Goal: Transaction & Acquisition: Subscribe to service/newsletter

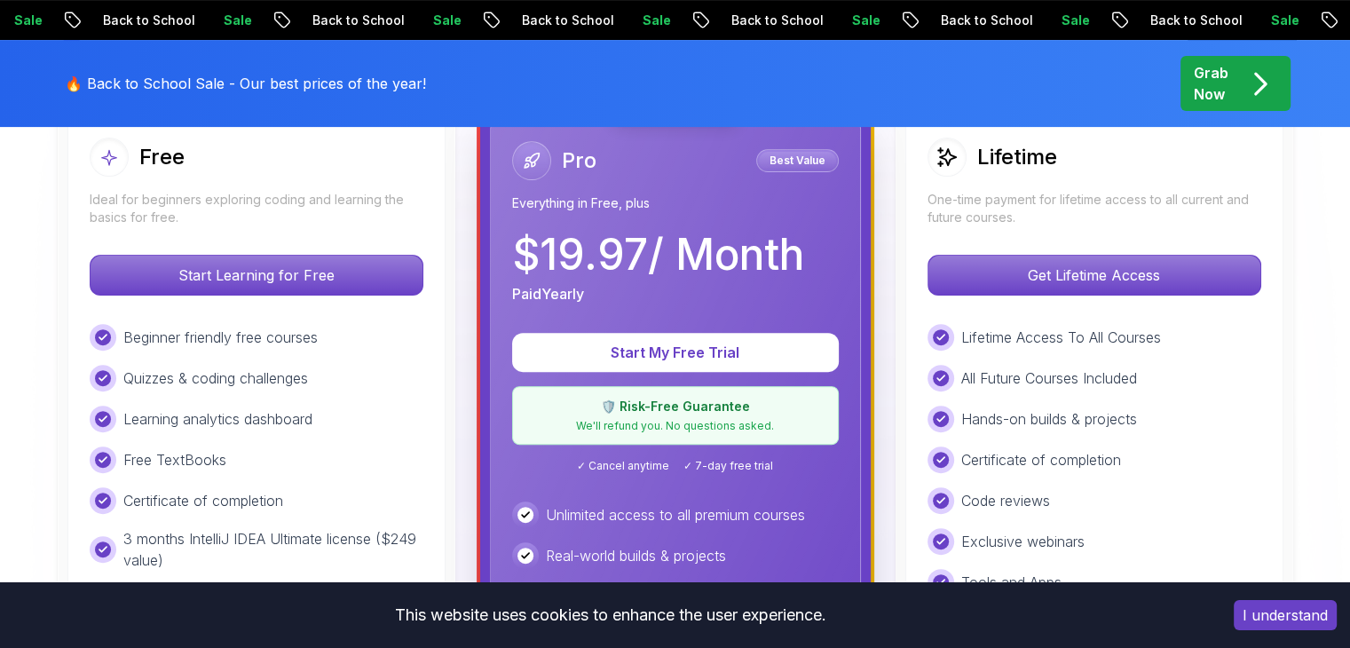
scroll to position [533, 0]
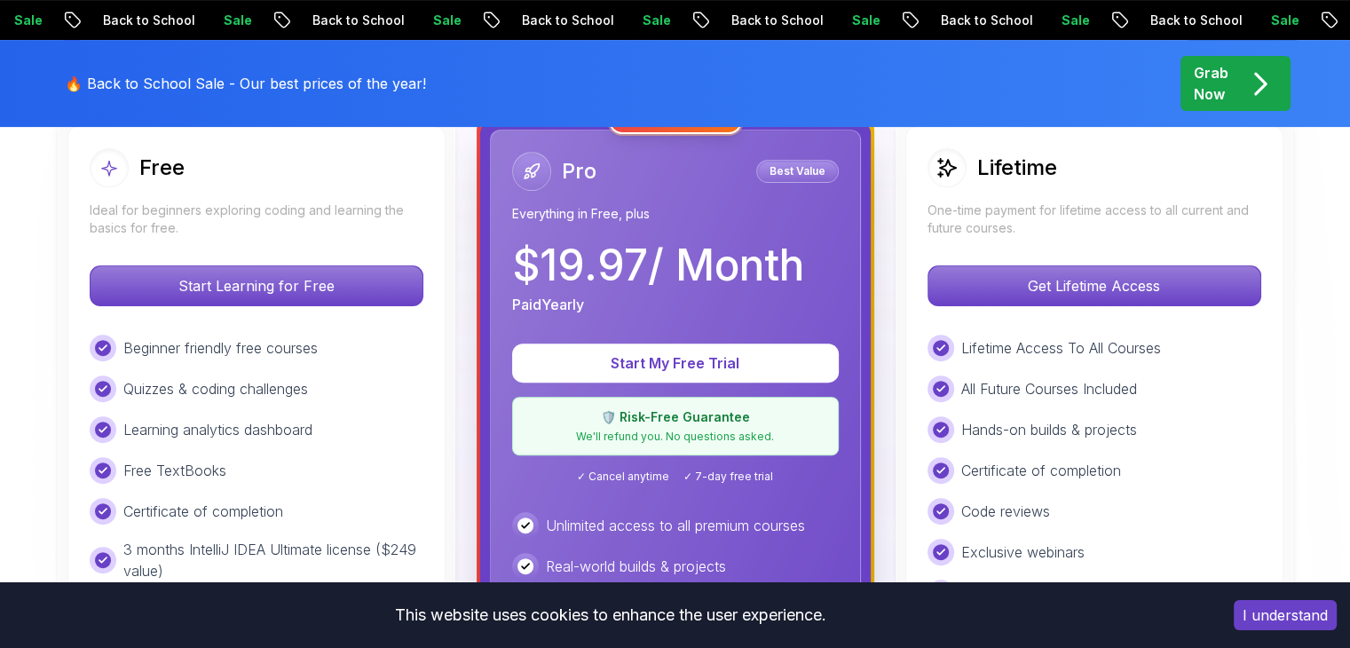
click at [824, 268] on div "$ 19.97 / Month Paid Yearly" at bounding box center [675, 279] width 327 height 71
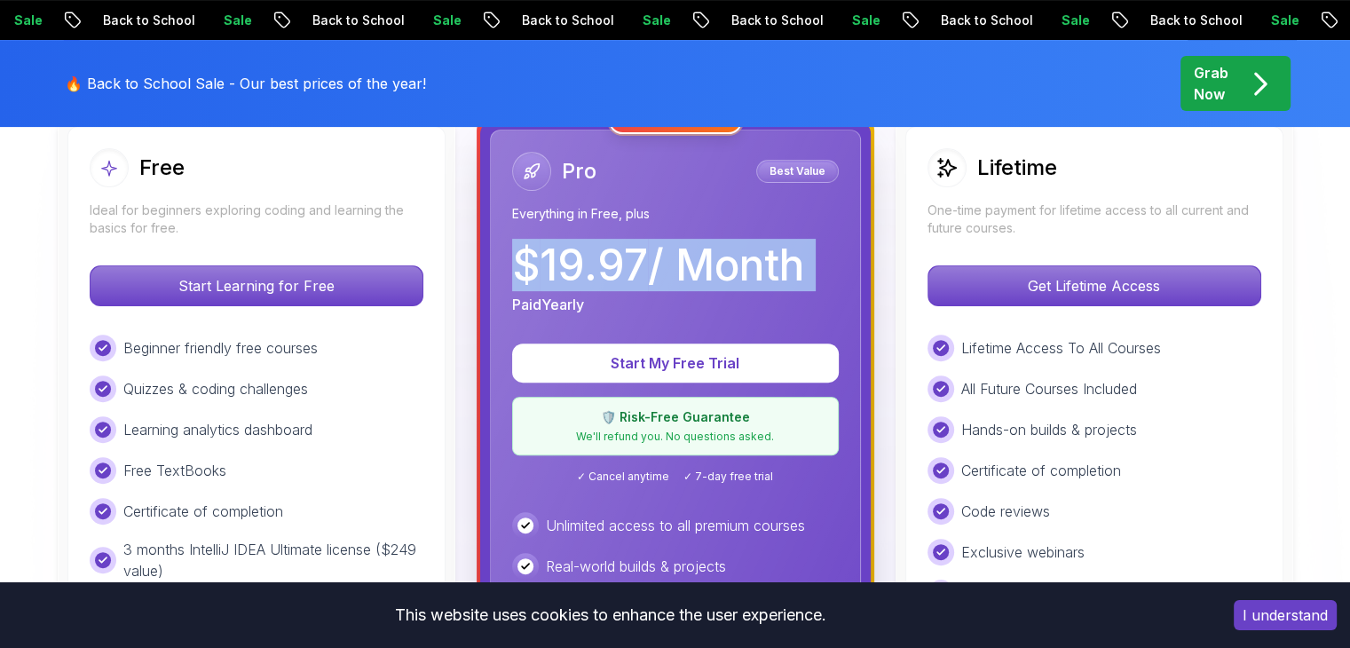
click at [824, 268] on div "$ 19.97 / Month Paid Yearly" at bounding box center [675, 279] width 327 height 71
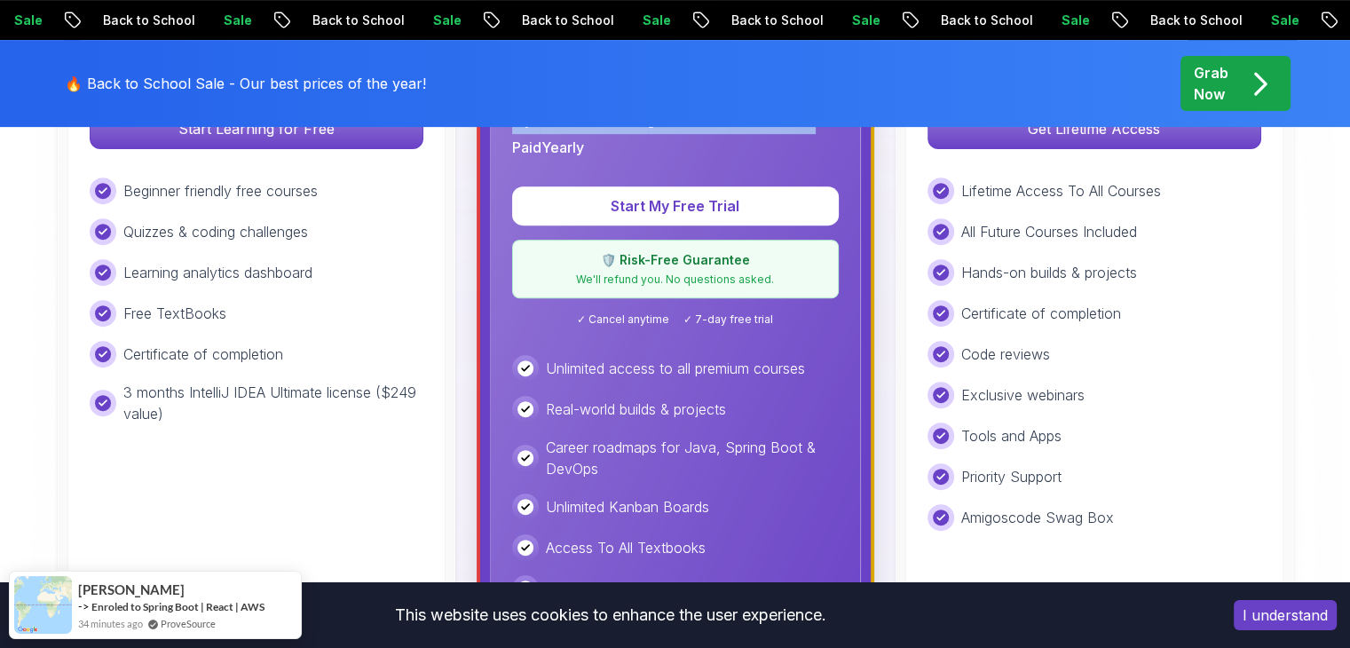
scroll to position [710, 0]
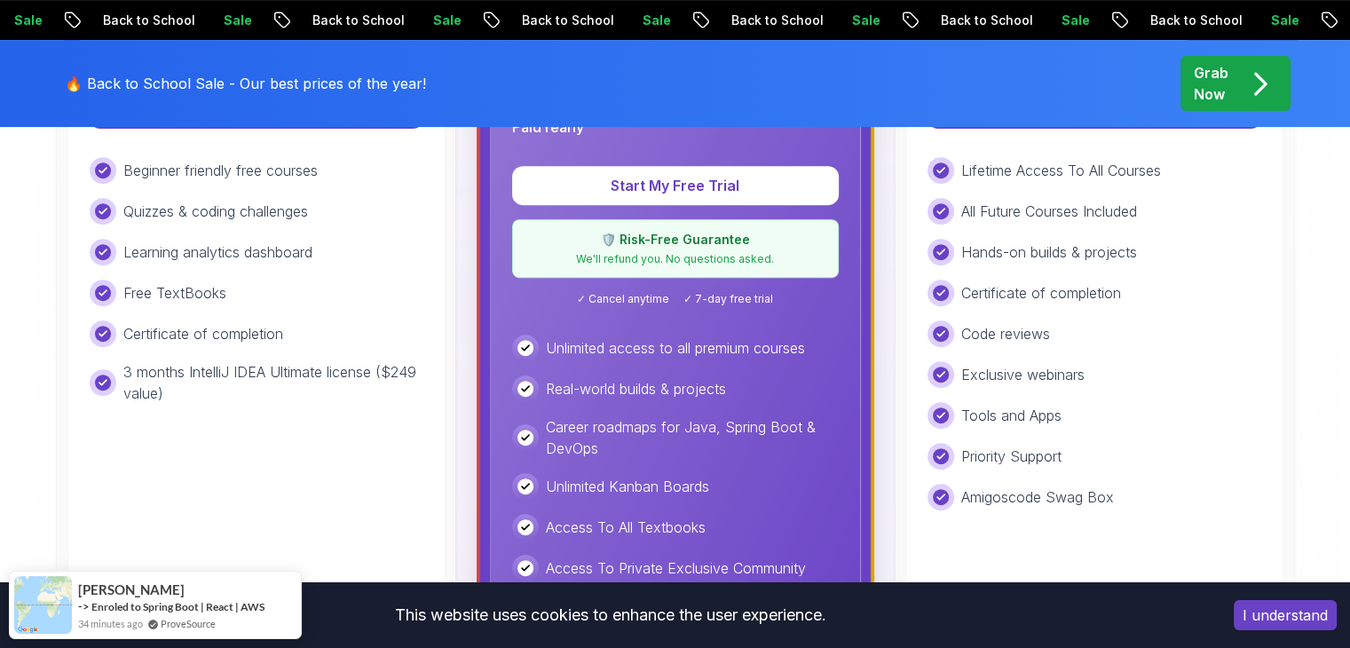
click at [660, 288] on div "Start My Free Trial 🛡️ Risk-Free Guarantee We'll refund you. No questions asked…" at bounding box center [675, 236] width 327 height 140
drag, startPoint x: 579, startPoint y: 299, endPoint x: 804, endPoint y: 296, distance: 225.5
click at [804, 296] on div "✓ Cancel anytime ✓ 7-day free trial" at bounding box center [675, 299] width 327 height 14
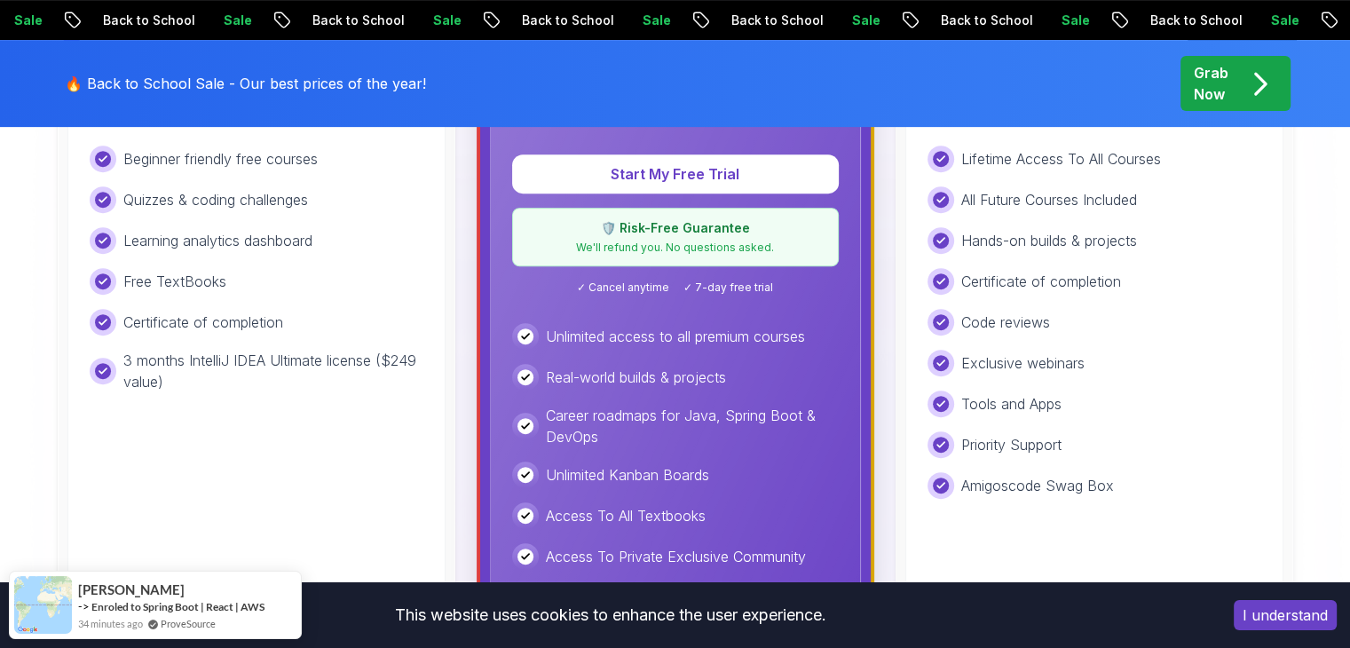
scroll to position [799, 0]
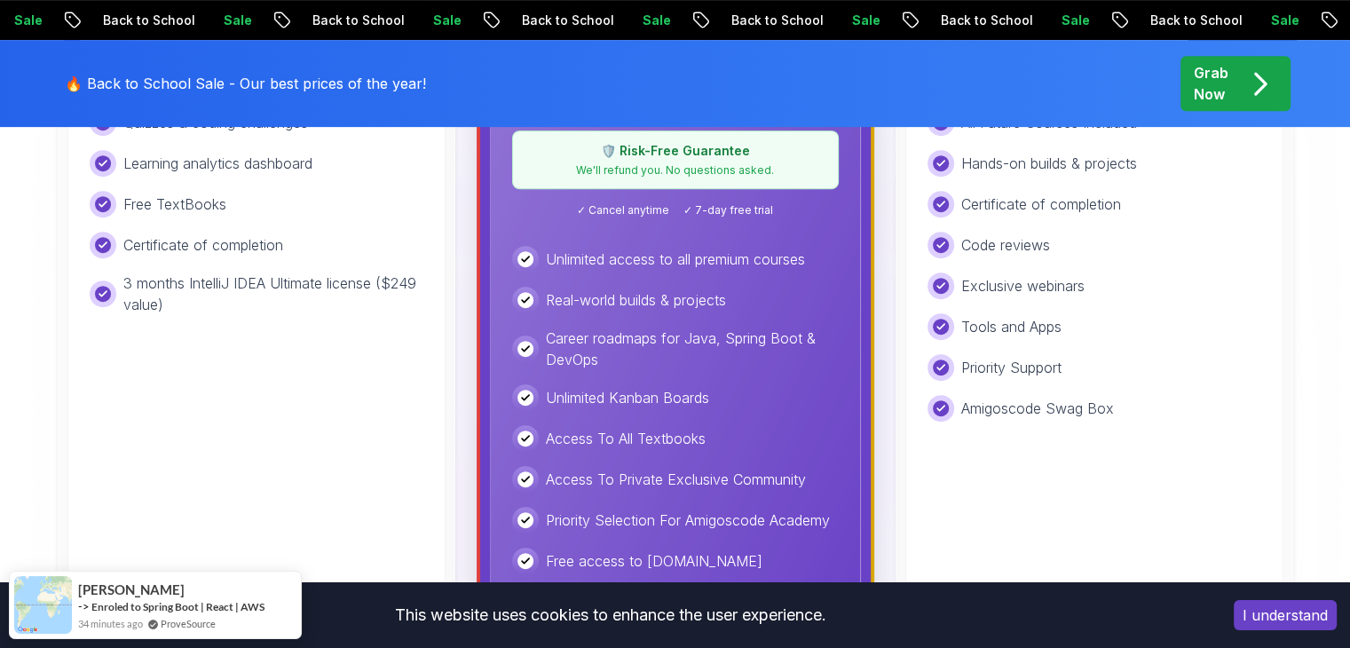
click at [700, 266] on p "Unlimited access to all premium courses" at bounding box center [675, 259] width 259 height 21
click at [657, 296] on p "Real-world builds & projects" at bounding box center [636, 299] width 180 height 21
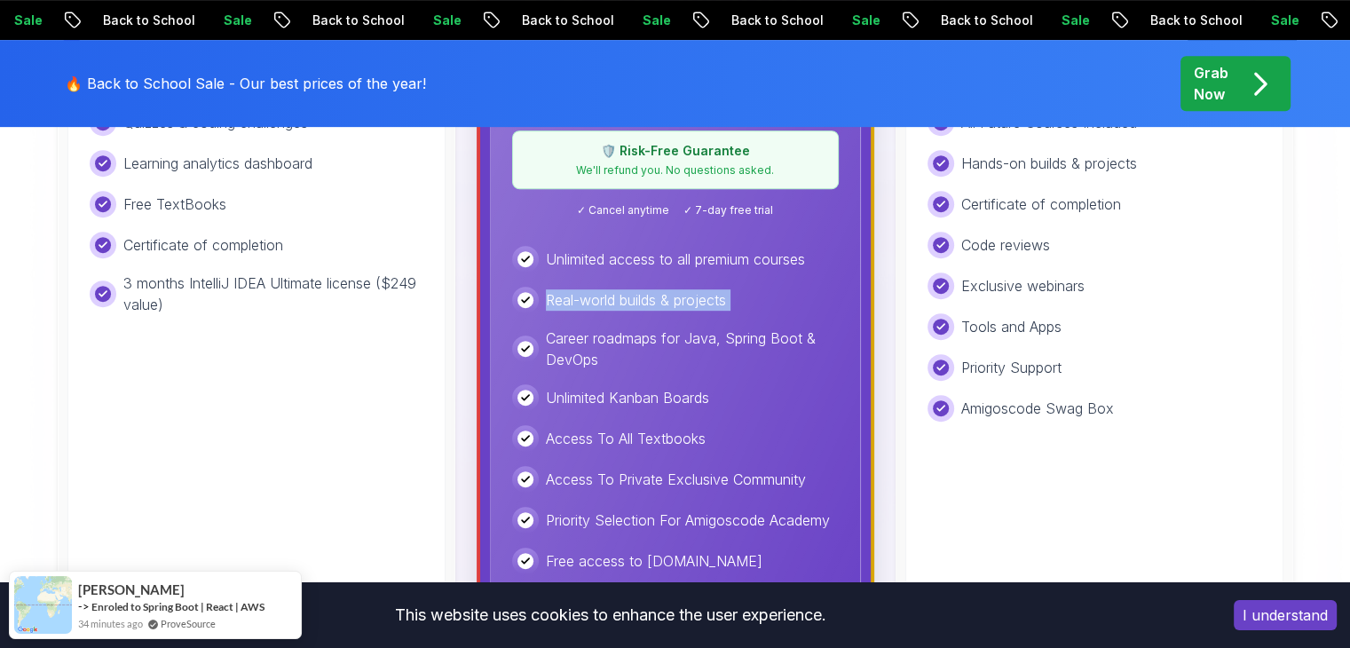
click at [657, 296] on p "Real-world builds & projects" at bounding box center [636, 299] width 180 height 21
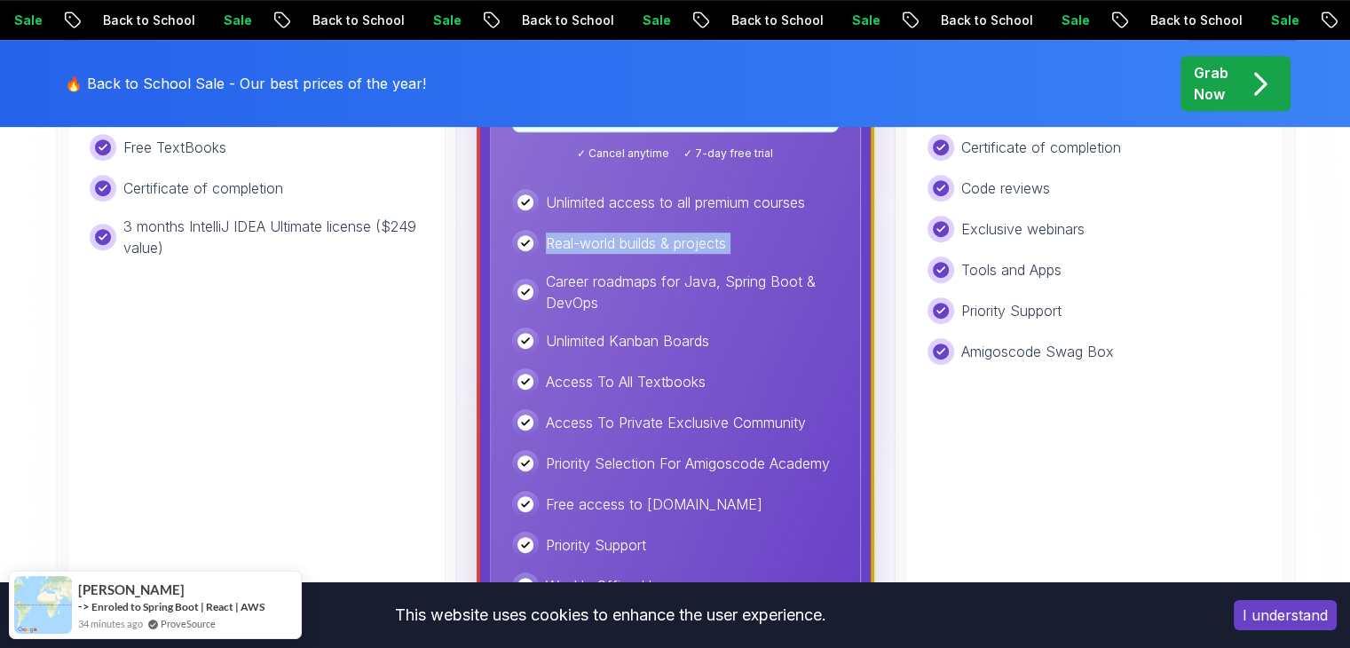
scroll to position [888, 0]
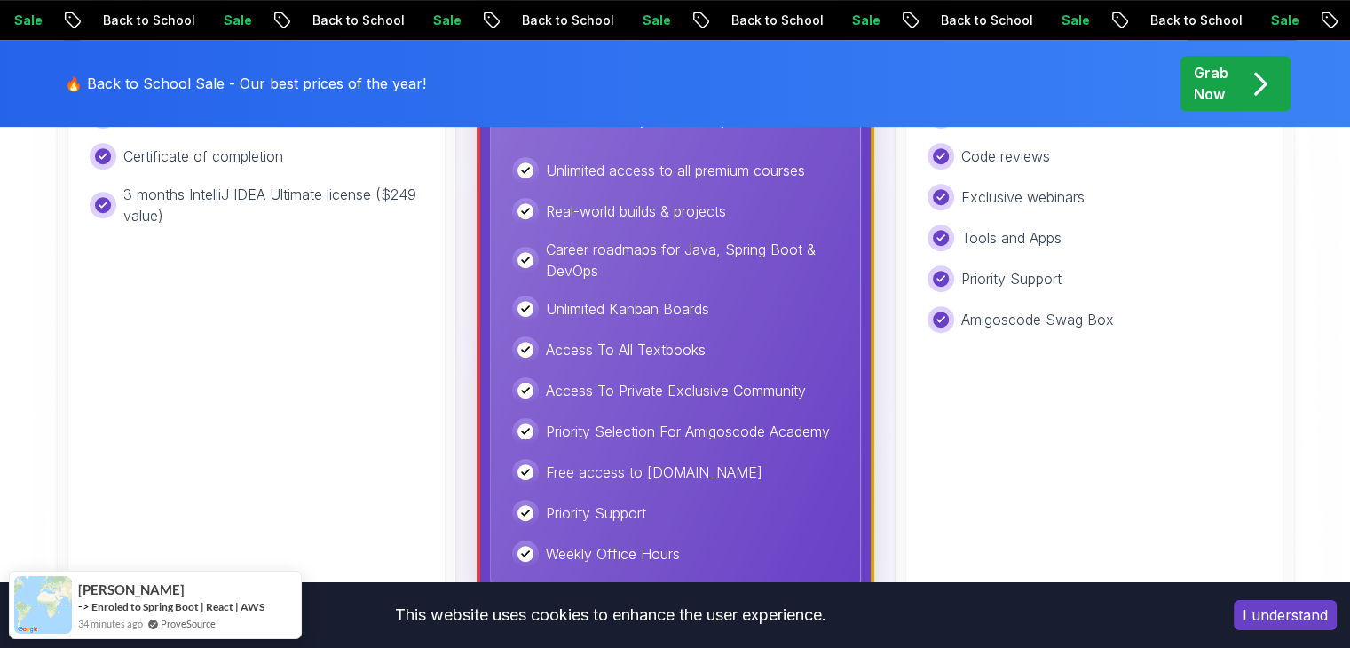
click at [632, 272] on p "Career roadmaps for Java, Spring Boot & DevOps" at bounding box center [692, 260] width 293 height 43
click at [639, 263] on p "Career roadmaps for Java, Spring Boot & DevOps" at bounding box center [692, 260] width 293 height 43
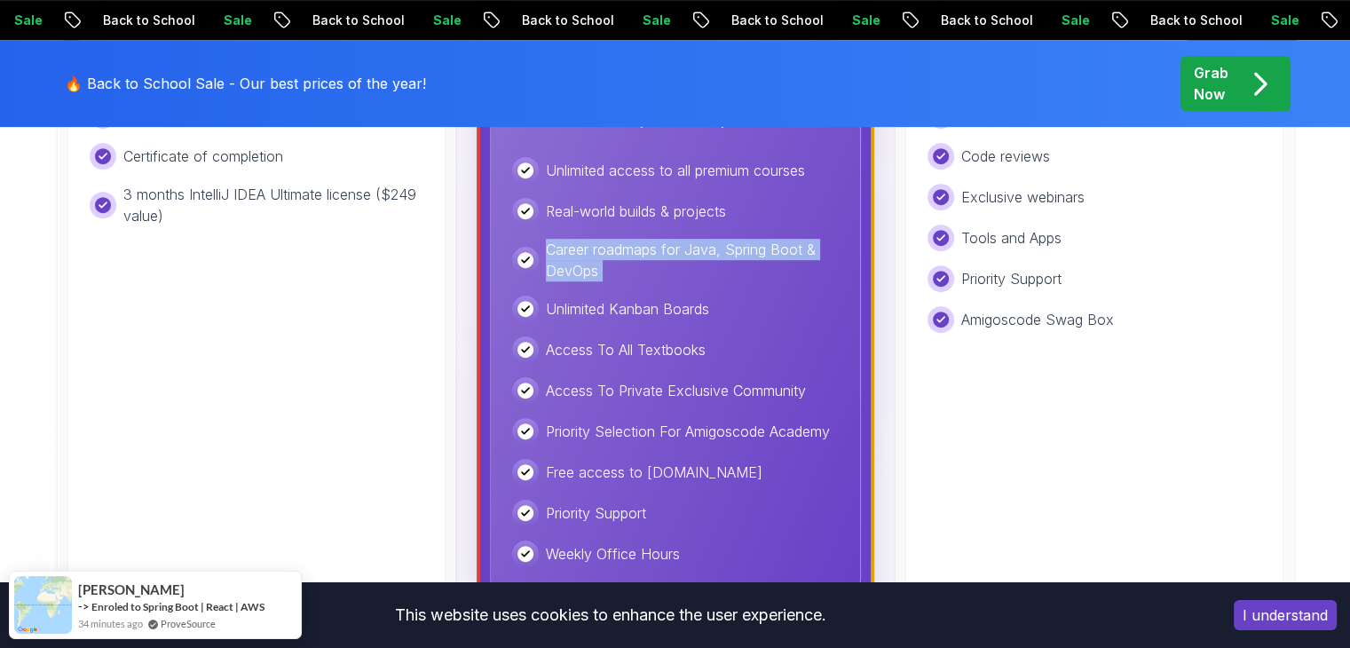
click at [639, 263] on p "Career roadmaps for Java, Spring Boot & DevOps" at bounding box center [692, 260] width 293 height 43
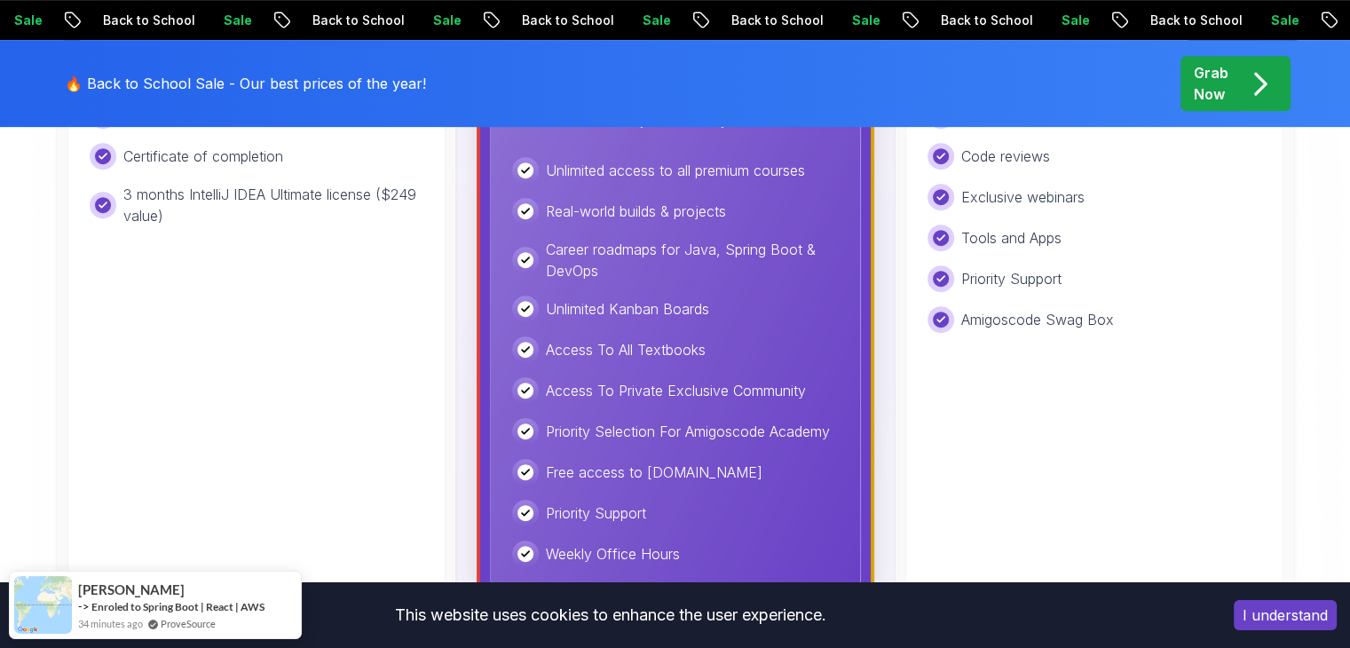
click at [639, 263] on p "Career roadmaps for Java, Spring Boot & DevOps" at bounding box center [692, 260] width 293 height 43
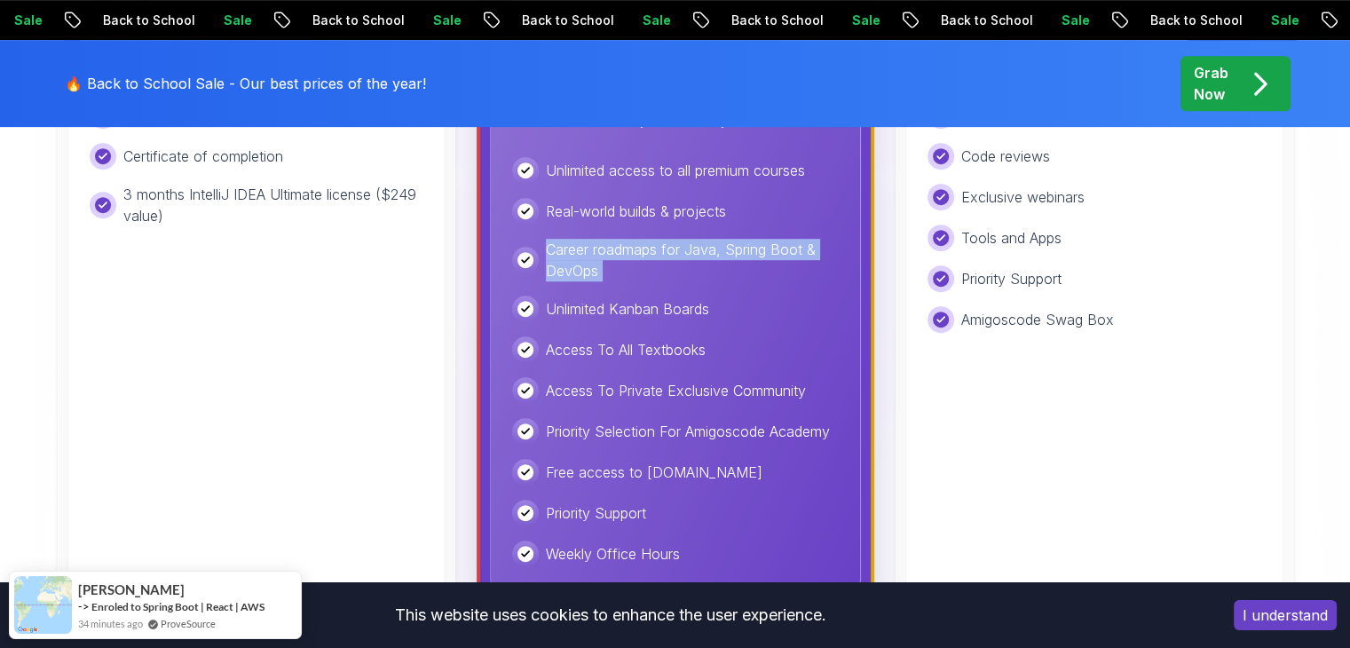
click at [639, 263] on p "Career roadmaps for Java, Spring Boot & DevOps" at bounding box center [692, 260] width 293 height 43
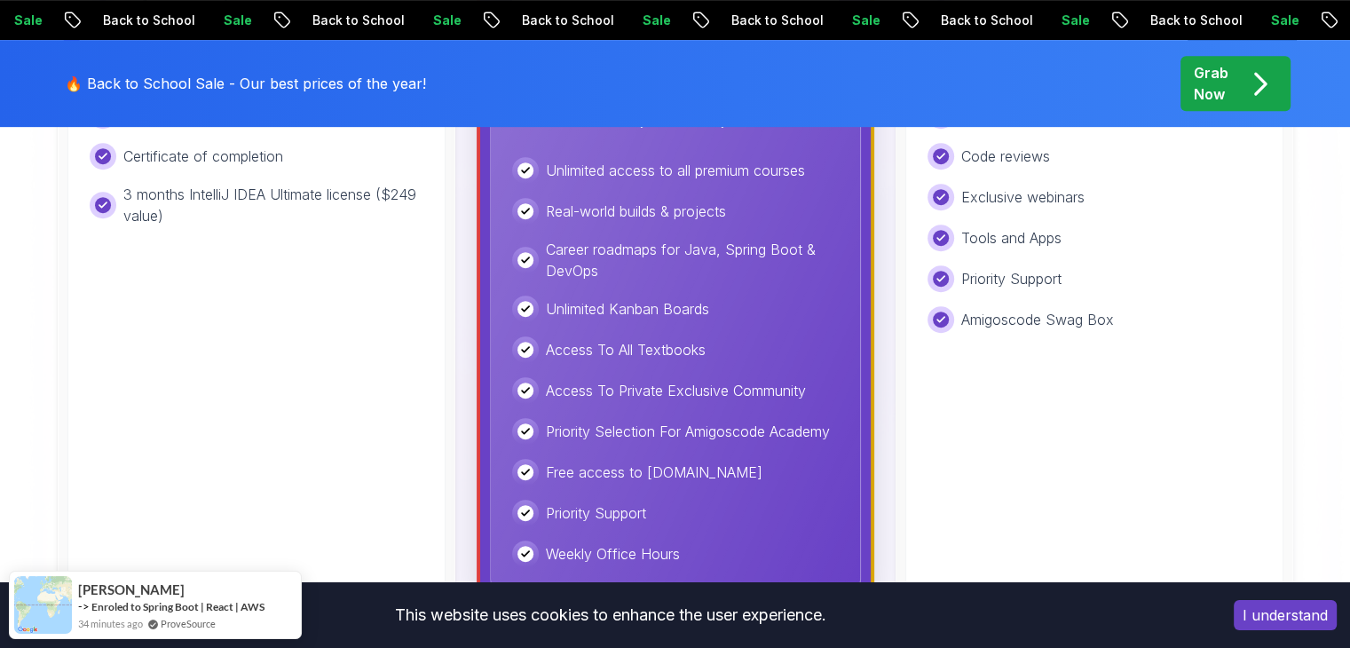
click at [644, 319] on div "Unlimited Kanban Boards" at bounding box center [675, 309] width 327 height 27
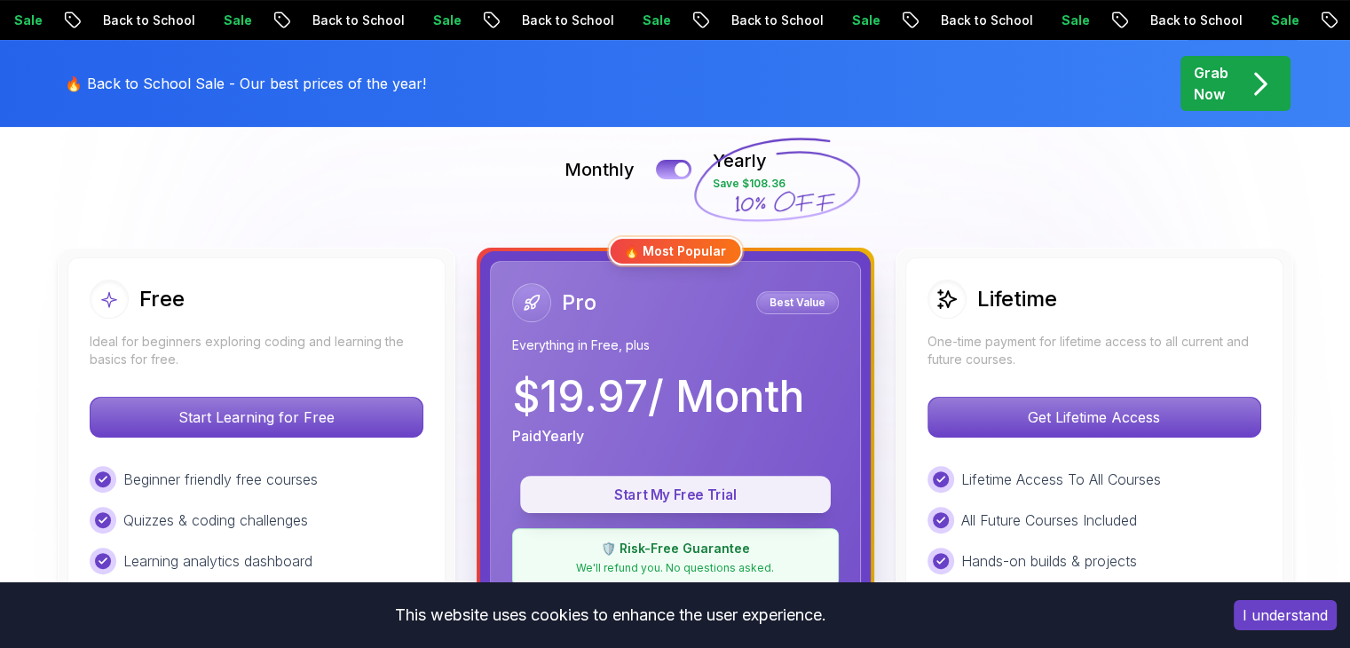
scroll to position [266, 0]
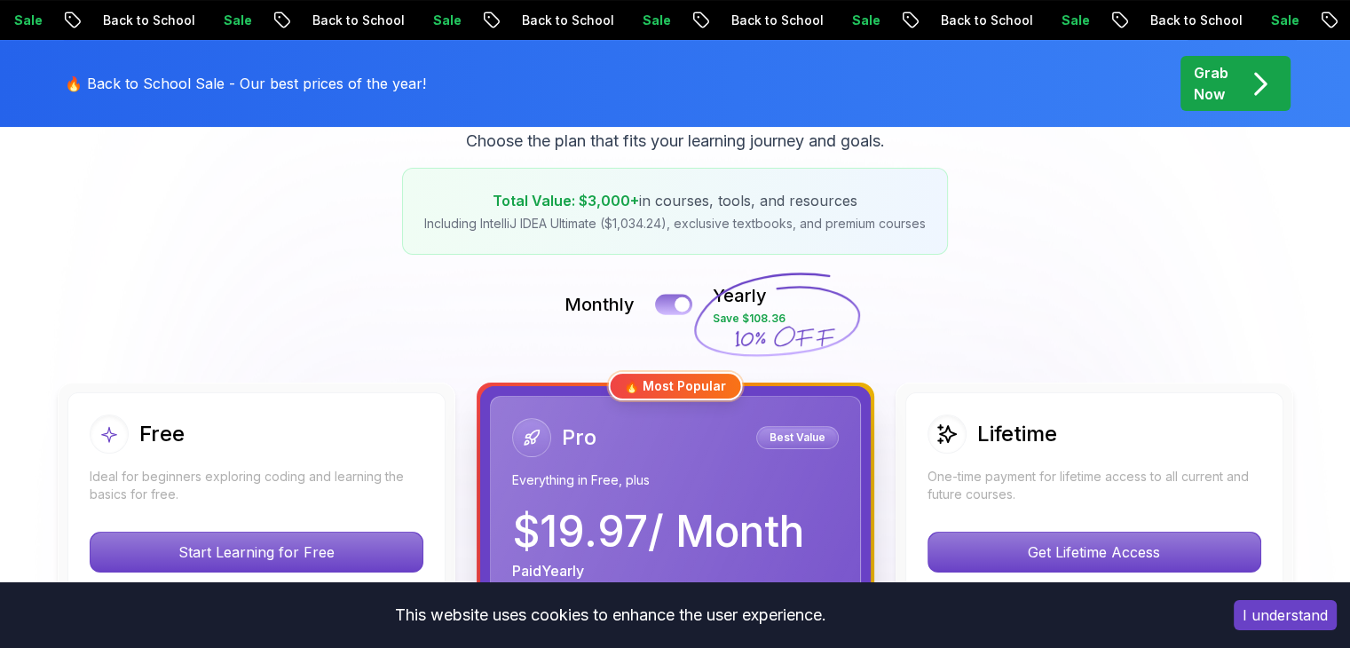
click at [667, 297] on button at bounding box center [673, 304] width 37 height 20
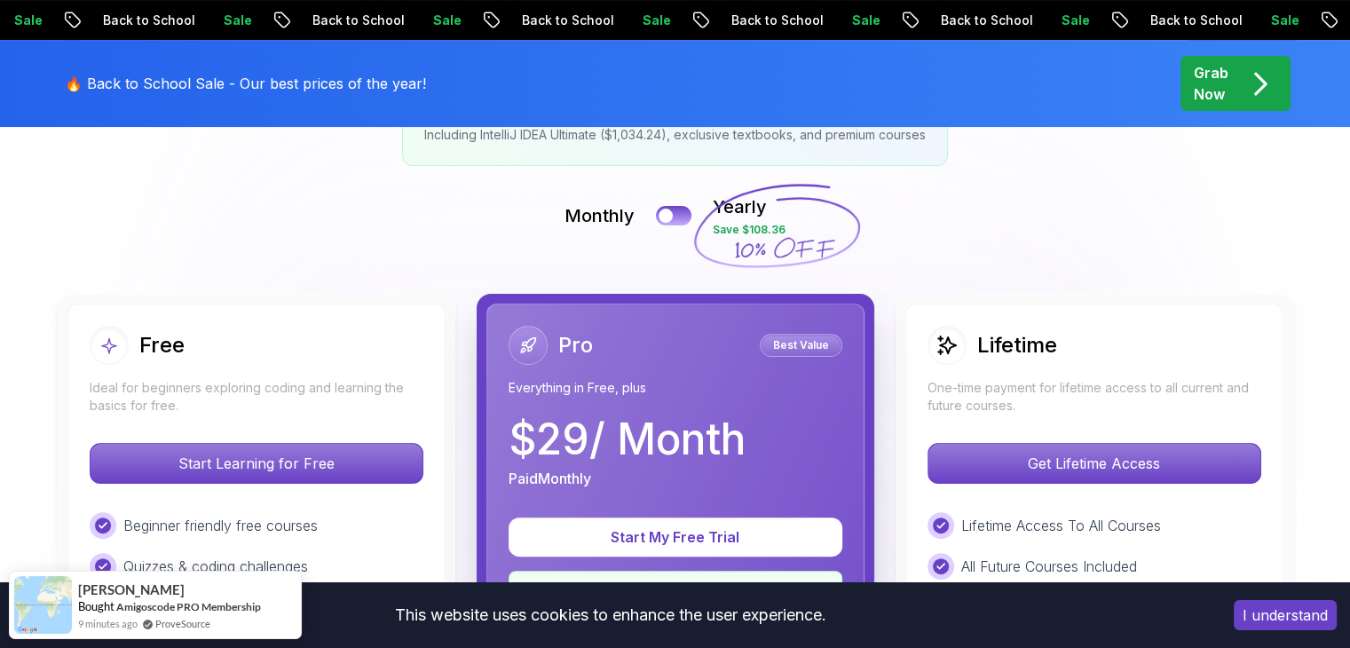
scroll to position [444, 0]
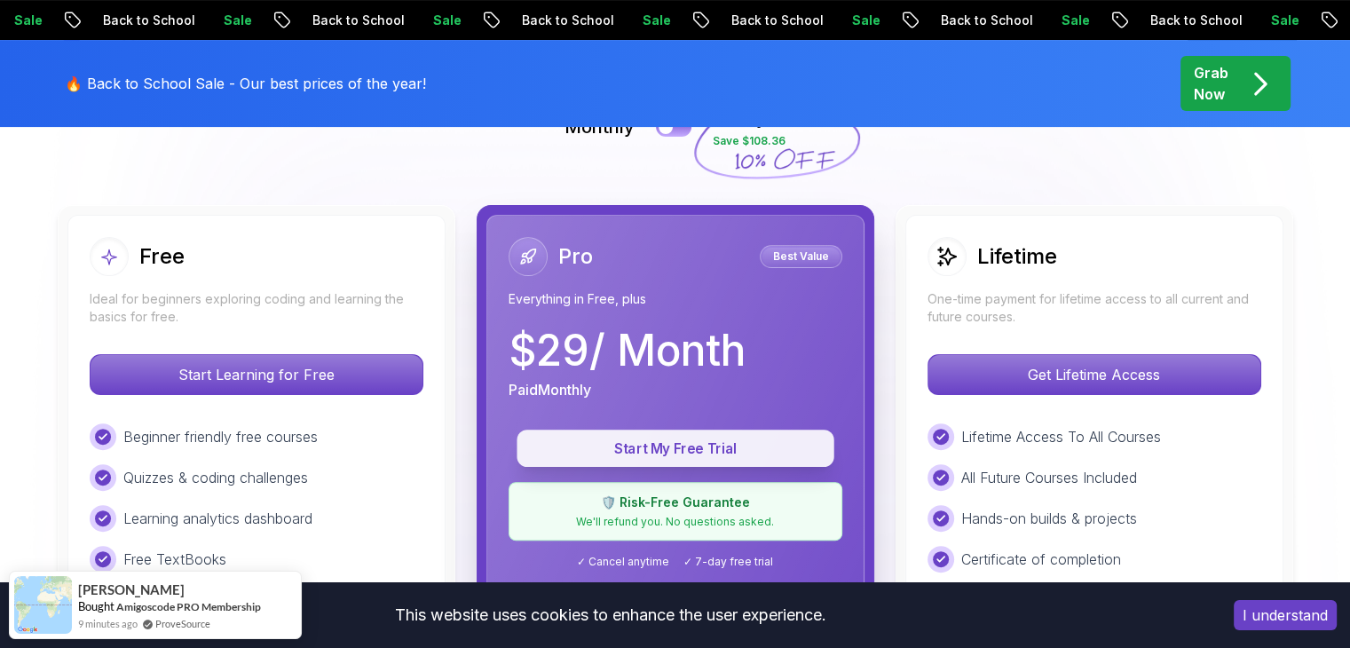
click at [671, 456] on p "Start My Free Trial" at bounding box center [675, 448] width 277 height 20
